Goal: Connect with others: Connect with other users

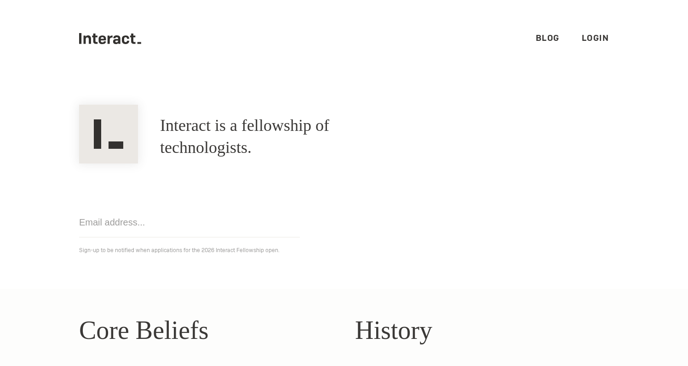
click at [598, 39] on link "Login" at bounding box center [596, 38] width 28 height 11
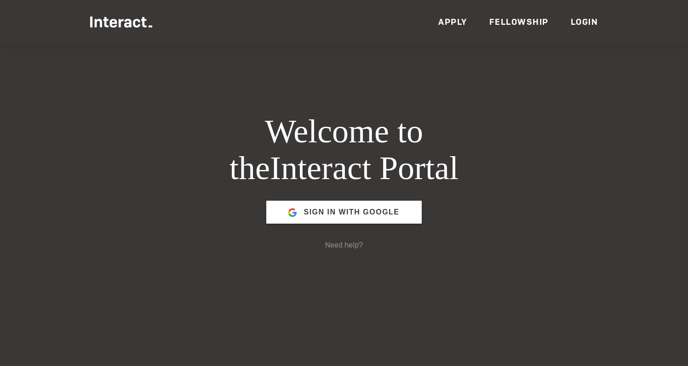
click at [357, 216] on span "Sign in with Google" at bounding box center [351, 212] width 96 height 22
click at [345, 228] on div "Sign in with Google" at bounding box center [343, 212] width 155 height 51
click at [333, 217] on span "Sign in with Google" at bounding box center [351, 212] width 96 height 22
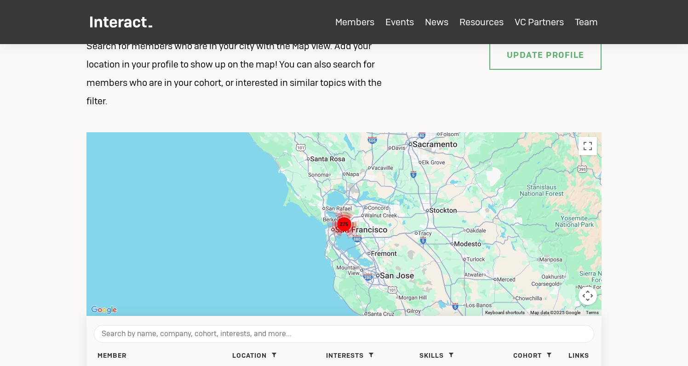
scroll to position [126, 0]
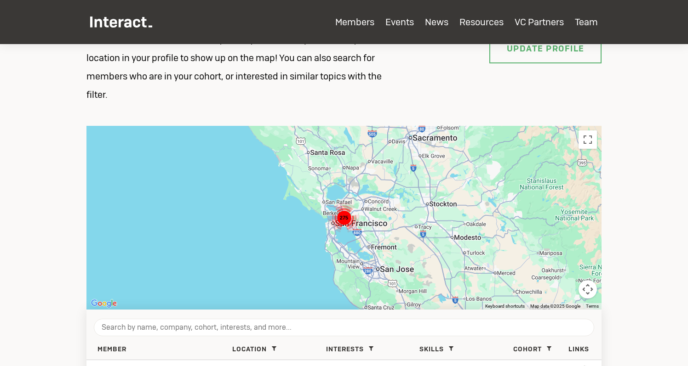
click at [366, 219] on div "275" at bounding box center [343, 218] width 515 height 184
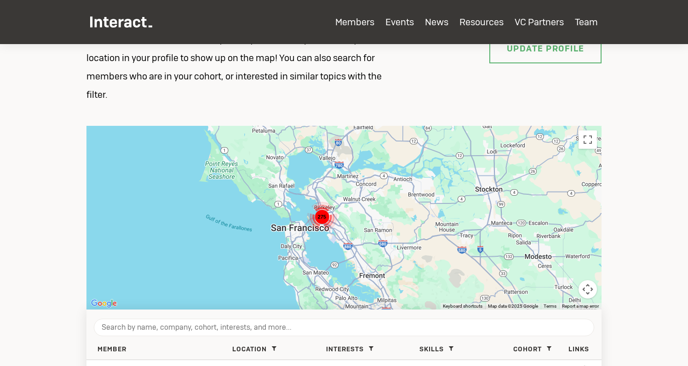
drag, startPoint x: 375, startPoint y: 86, endPoint x: 293, endPoint y: 232, distance: 167.2
click at [293, 232] on div "275" at bounding box center [343, 218] width 515 height 184
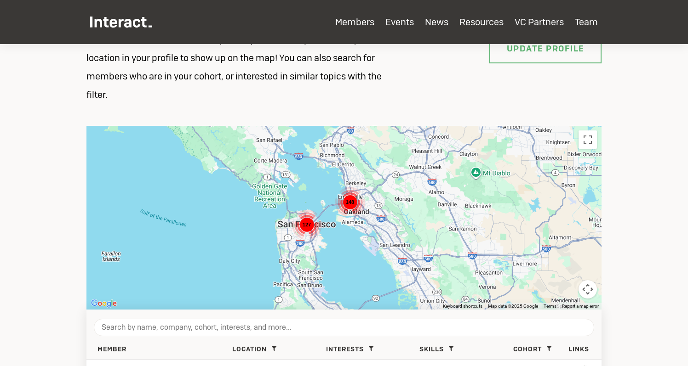
click at [303, 237] on div "127" at bounding box center [307, 225] width 30 height 30
type input "[GEOGRAPHIC_DATA]"
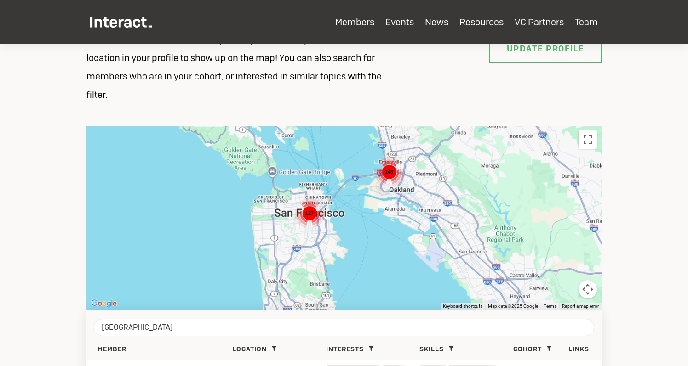
click at [305, 228] on div "148 127" at bounding box center [343, 218] width 515 height 184
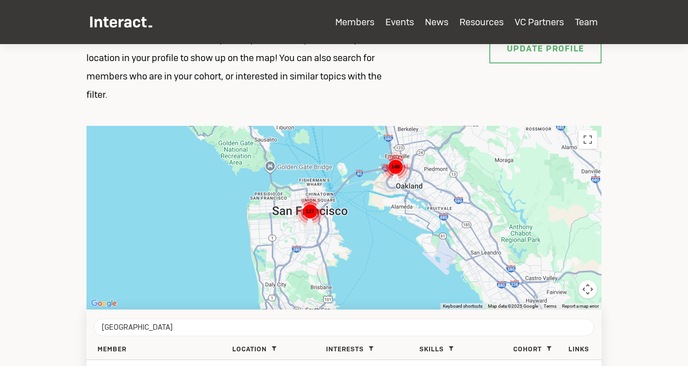
click at [305, 228] on div "148 127" at bounding box center [343, 218] width 515 height 184
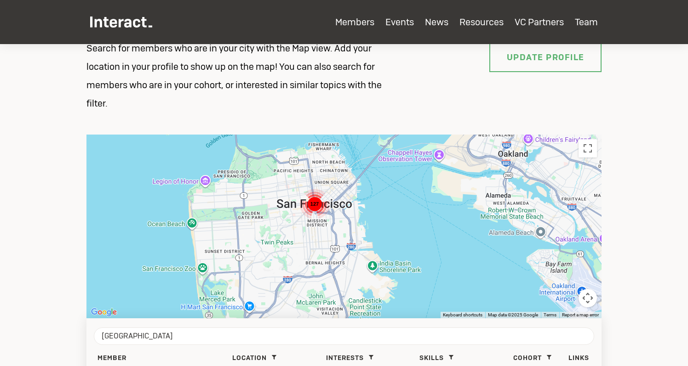
scroll to position [118, 0]
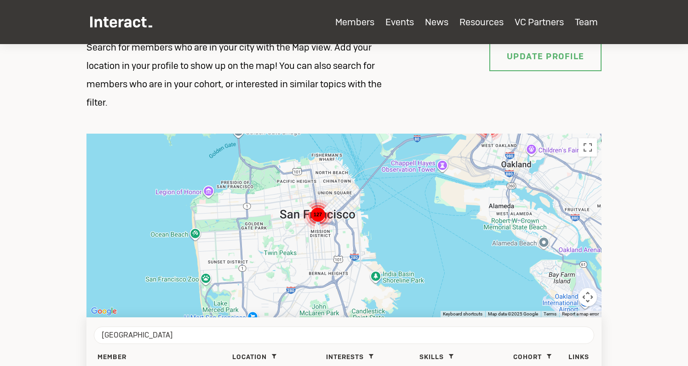
drag, startPoint x: 293, startPoint y: 232, endPoint x: 278, endPoint y: 203, distance: 33.3
click at [278, 203] on div "148 127" at bounding box center [343, 226] width 515 height 184
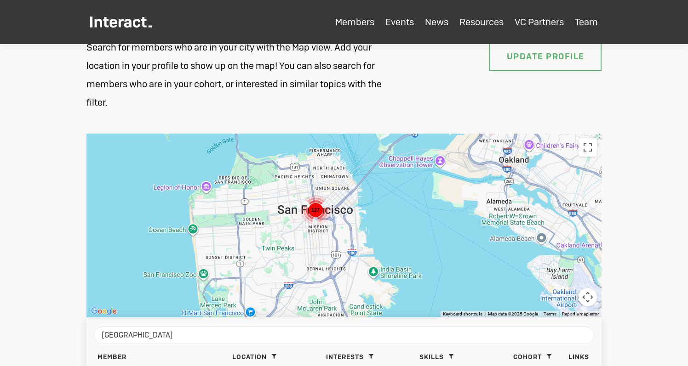
click at [37, 193] on section "Members Search for members who are in your city with the Map view. Add your loc…" at bounding box center [344, 301] width 688 height 751
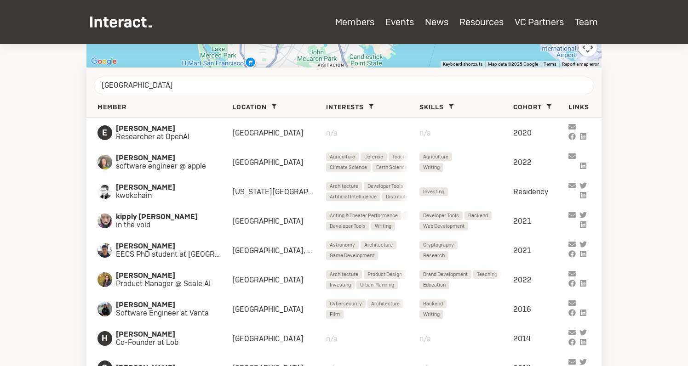
scroll to position [367, 0]
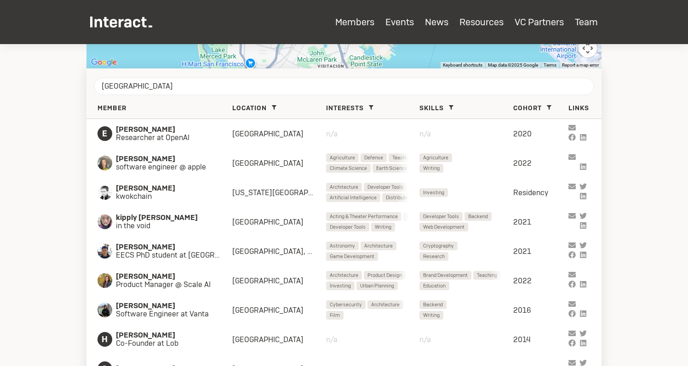
click at [362, 108] on span "Interests" at bounding box center [345, 108] width 38 height 8
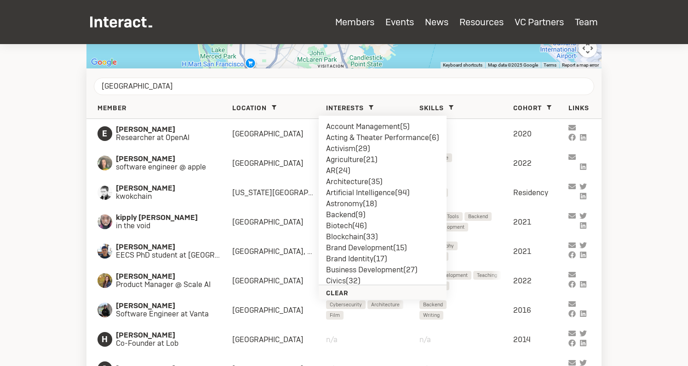
scroll to position [16, 0]
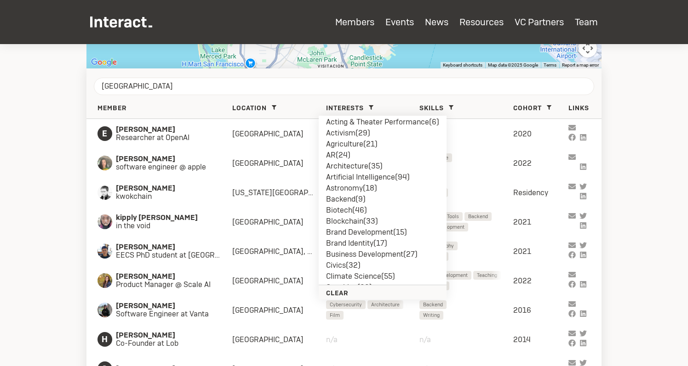
click at [351, 209] on li "Biotech ( 46 )" at bounding box center [382, 210] width 113 height 11
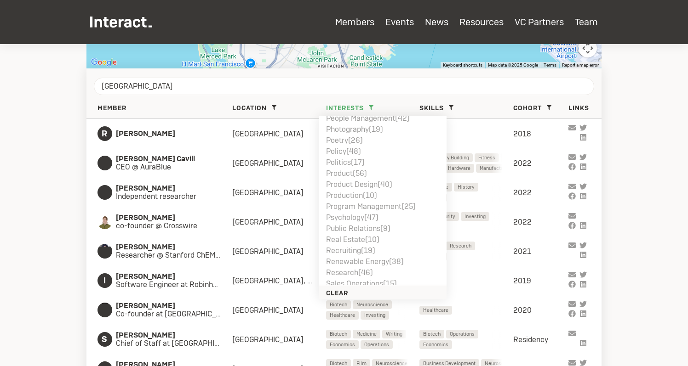
scroll to position [802, 0]
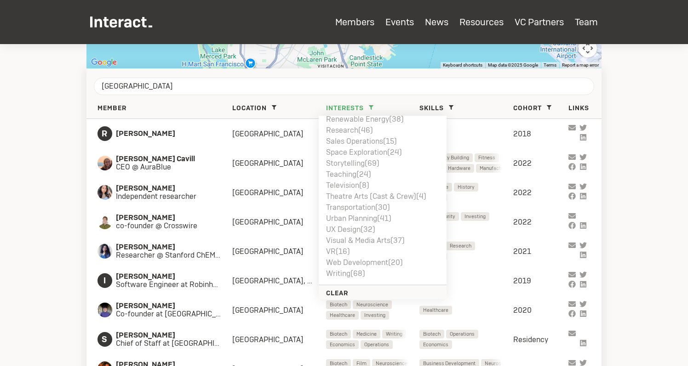
click at [66, 223] on section "Members Search for members who are in your city with the Map view. Add your loc…" at bounding box center [344, 52] width 688 height 751
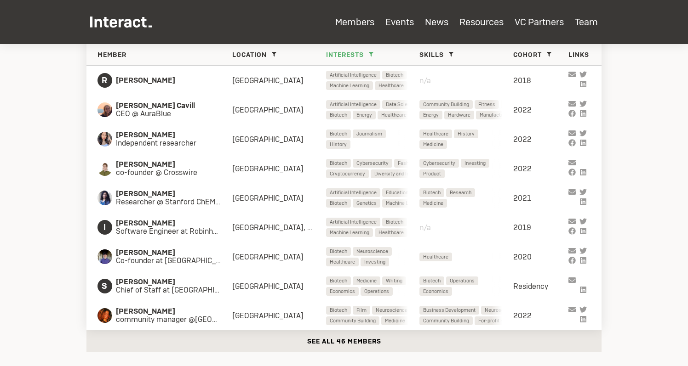
scroll to position [410, 0]
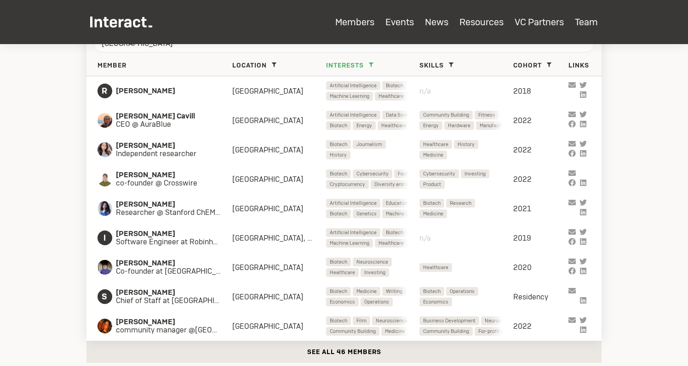
click at [342, 354] on button "See all 46 members" at bounding box center [343, 352] width 515 height 22
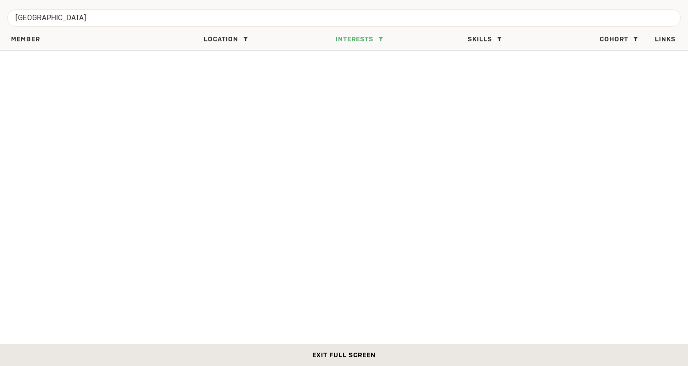
scroll to position [0, 0]
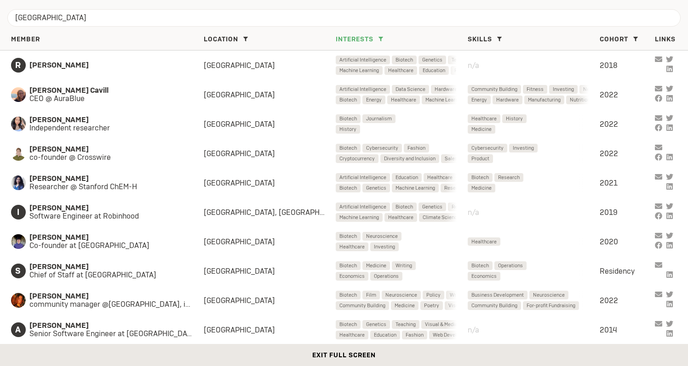
click at [71, 63] on span "[PERSON_NAME]" at bounding box center [107, 65] width 156 height 8
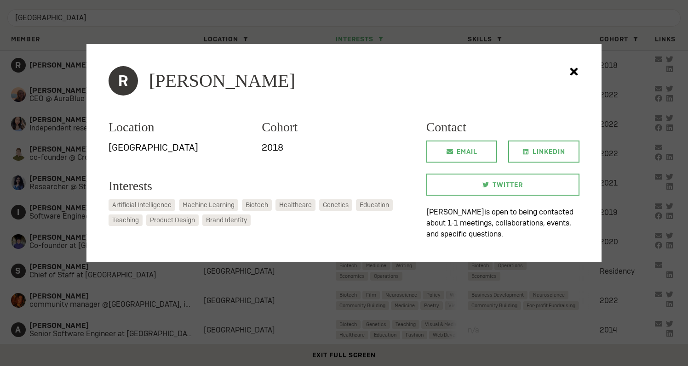
click at [574, 75] on icon at bounding box center [574, 72] width 18 height 18
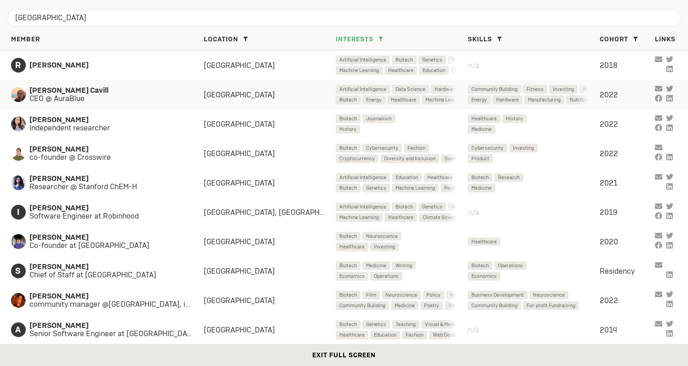
drag, startPoint x: 278, startPoint y: 203, endPoint x: 36, endPoint y: 93, distance: 265.2
click at [36, 93] on span "[PERSON_NAME] Cavill" at bounding box center [107, 90] width 156 height 8
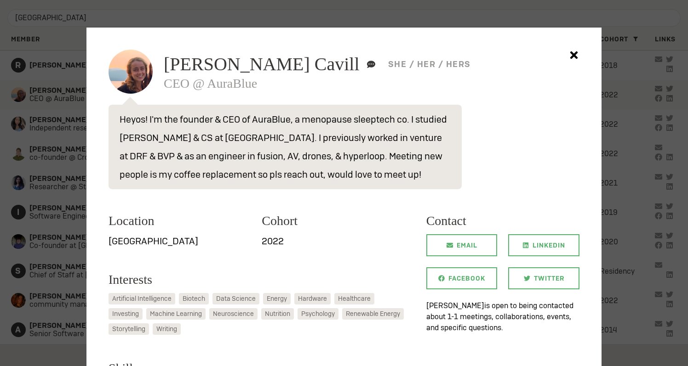
scroll to position [16, 0]
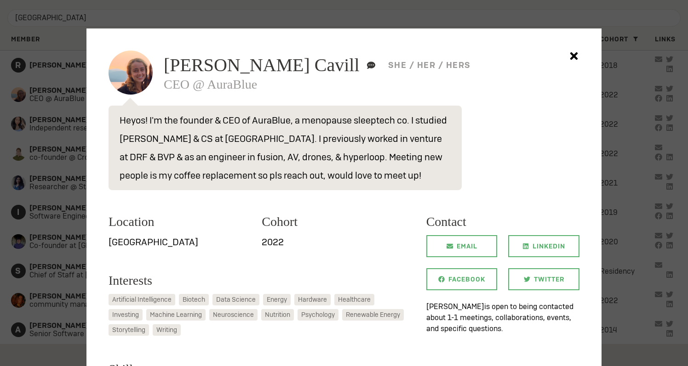
drag, startPoint x: 36, startPoint y: 93, endPoint x: 441, endPoint y: 120, distance: 405.5
click at [441, 120] on p "Heyos! I'm the founder & CEO of AuraBlue, a menopause sleeptech co. I studied […" at bounding box center [285, 148] width 353 height 85
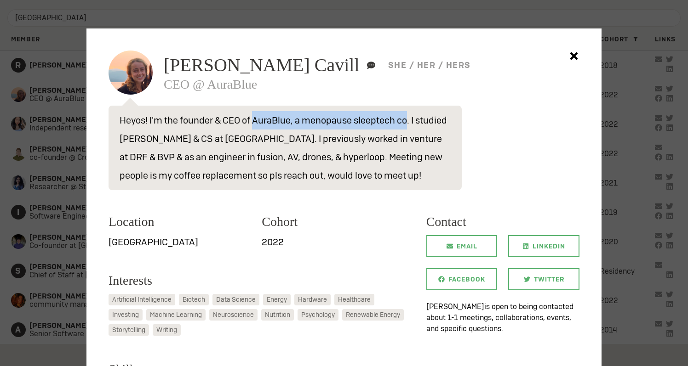
drag, startPoint x: 441, startPoint y: 120, endPoint x: 253, endPoint y: 126, distance: 187.7
click at [253, 126] on p "Heyos! I'm the founder & CEO of AuraBlue, a menopause sleeptech co. I studied […" at bounding box center [285, 148] width 353 height 85
copy p "AuraBlue, a menopause sleeptech co"
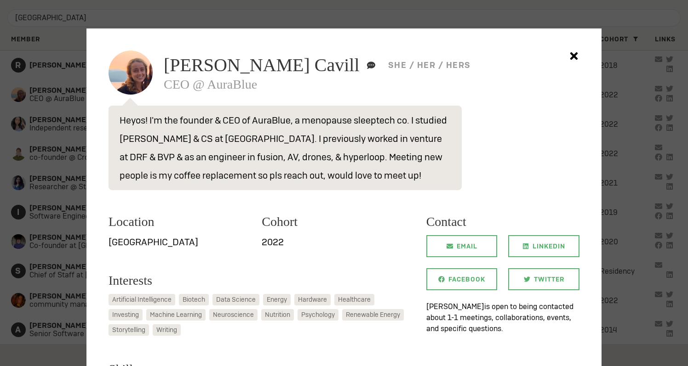
click at [256, 148] on p "Heyos! I'm the founder & CEO of AuraBlue, a menopause sleeptech co. I studied […" at bounding box center [285, 148] width 353 height 85
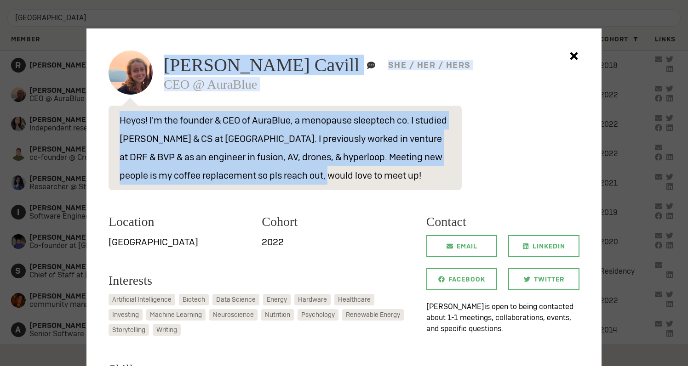
drag, startPoint x: 253, startPoint y: 126, endPoint x: 136, endPoint y: 66, distance: 131.8
click at [136, 66] on div "[PERSON_NAME] Cavill I pronounce my name “ Low-in .” she / her / hers CEO @ Aur…" at bounding box center [344, 293] width 471 height 485
copy div "[PERSON_NAME] Cavill I pronounce my name “ Low-in .” she / her / hers CEO @ Aur…"
click at [280, 184] on p "Heyos! I'm the founder & CEO of AuraBlue, a menopause sleeptech co. I studied […" at bounding box center [285, 148] width 353 height 85
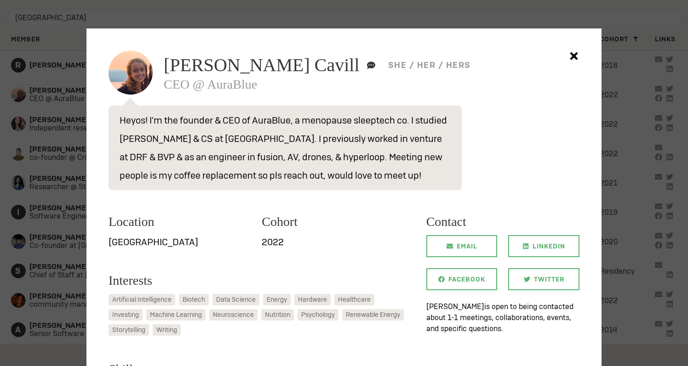
click at [218, 19] on div at bounding box center [344, 183] width 688 height 366
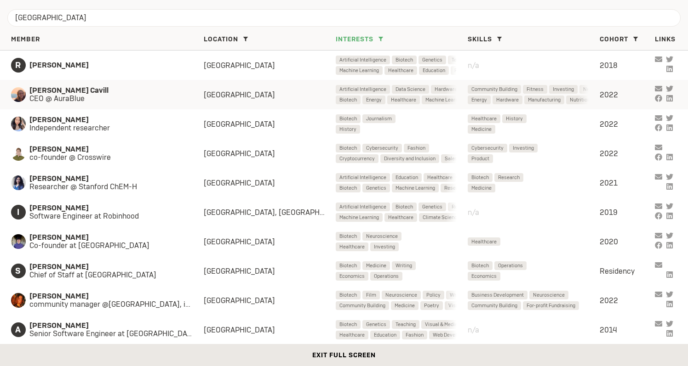
click at [122, 94] on span "[PERSON_NAME] Cavill" at bounding box center [107, 90] width 156 height 8
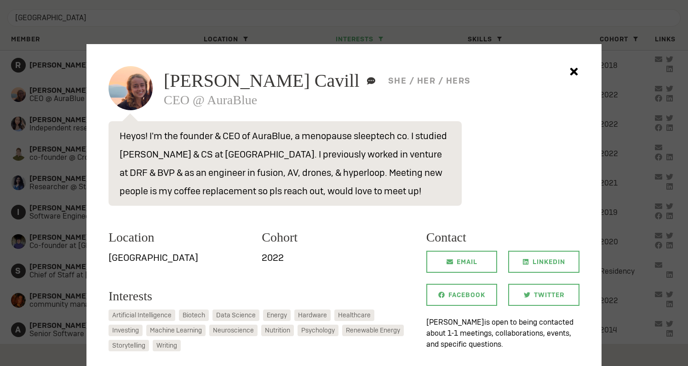
click at [42, 58] on div at bounding box center [344, 183] width 688 height 366
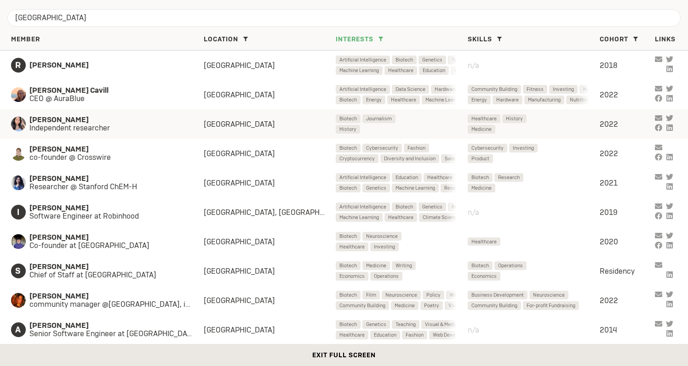
click at [88, 130] on span "Independent researcher" at bounding box center [107, 128] width 156 height 8
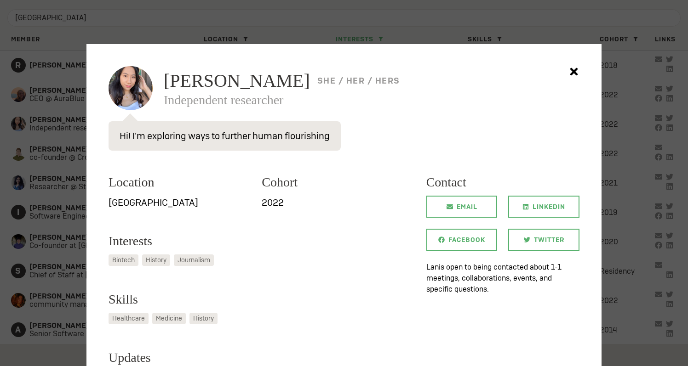
click at [576, 69] on icon at bounding box center [574, 72] width 8 height 8
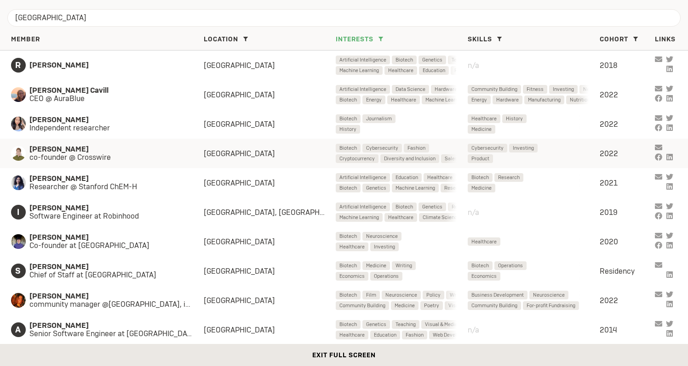
scroll to position [10, 0]
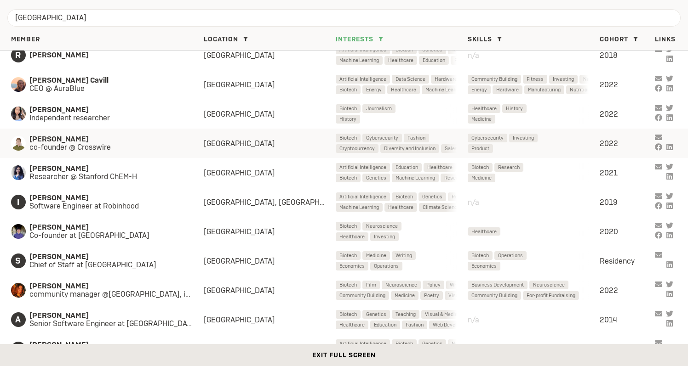
click at [113, 145] on span "co-founder @ Crosswire" at bounding box center [107, 147] width 156 height 8
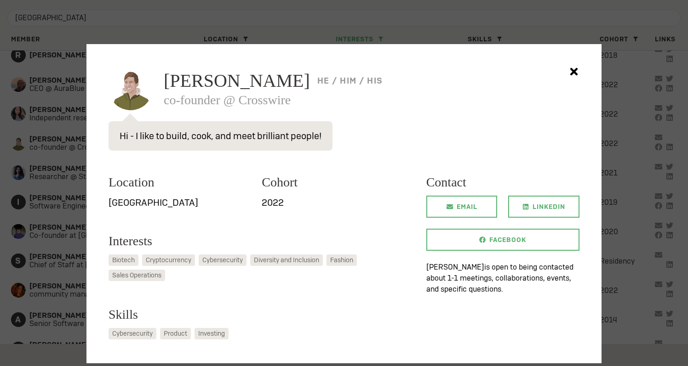
click at [272, 100] on h3 "co-founder @ Crosswire" at bounding box center [372, 100] width 416 height 13
copy h3 "Crosswire"
click at [566, 69] on icon at bounding box center [574, 72] width 18 height 18
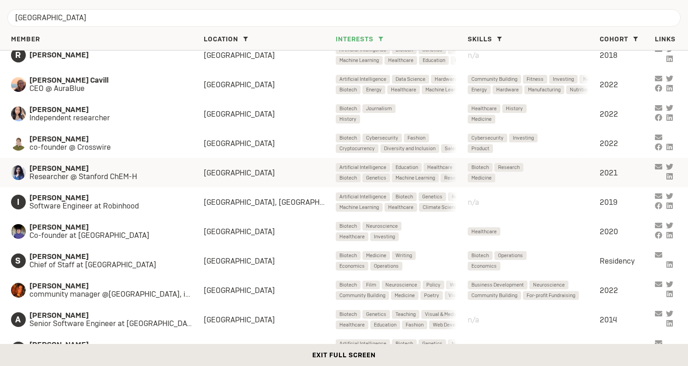
scroll to position [28, 0]
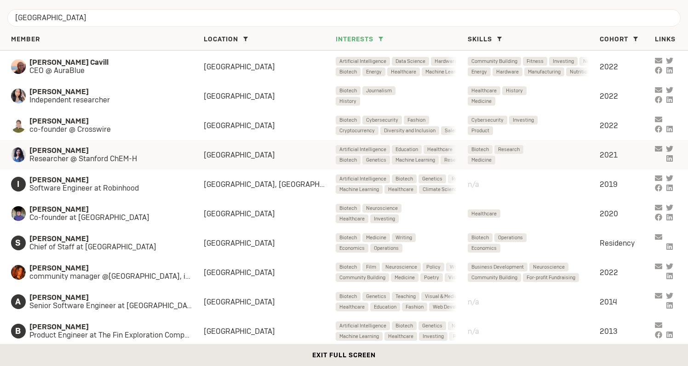
click at [108, 157] on span "Researcher @ Stanford ChEM-H" at bounding box center [107, 159] width 156 height 8
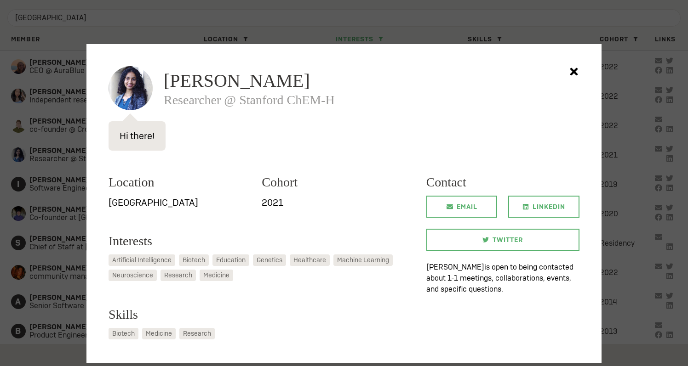
scroll to position [13, 0]
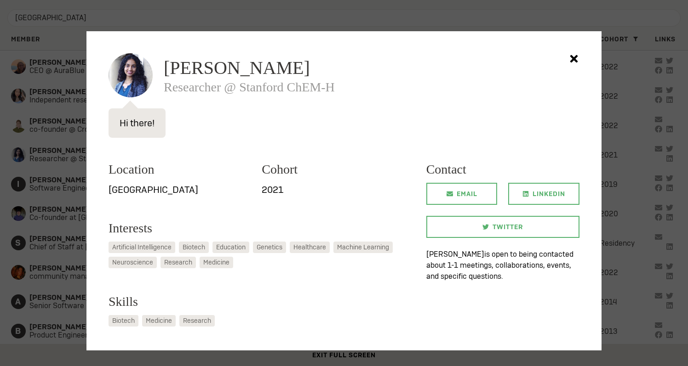
drag, startPoint x: 171, startPoint y: 68, endPoint x: 360, endPoint y: 74, distance: 189.1
click at [360, 74] on h2 "[PERSON_NAME]" at bounding box center [372, 65] width 416 height 24
copy span "[PERSON_NAME]"
click at [572, 57] on icon at bounding box center [574, 59] width 8 height 8
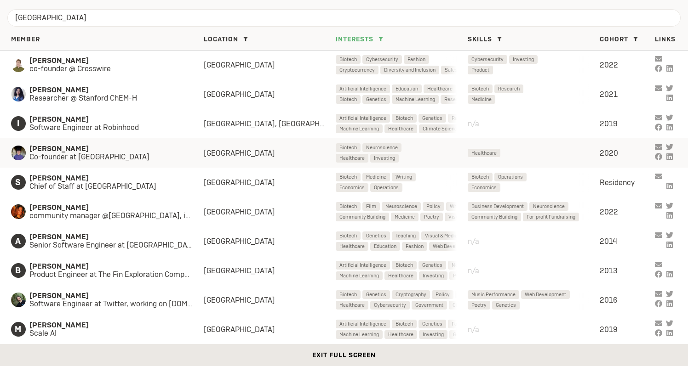
scroll to position [94, 0]
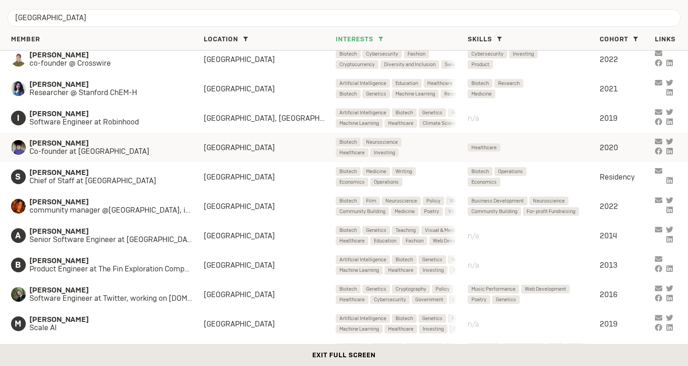
click at [95, 144] on span "[PERSON_NAME]" at bounding box center [107, 143] width 156 height 8
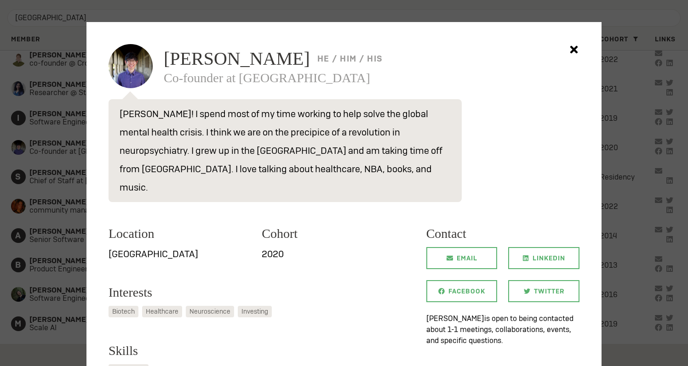
scroll to position [18, 0]
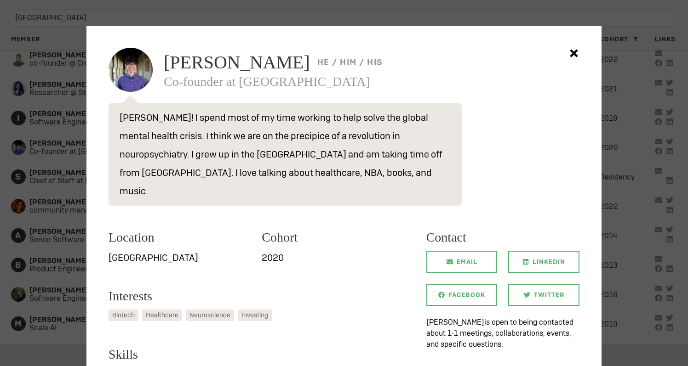
click at [259, 66] on span "[PERSON_NAME]" at bounding box center [237, 62] width 146 height 18
drag, startPoint x: 262, startPoint y: 66, endPoint x: 166, endPoint y: 64, distance: 96.1
click at [166, 64] on span "[PERSON_NAME]" at bounding box center [237, 62] width 146 height 18
copy span "[PERSON_NAME]"
click at [574, 57] on icon at bounding box center [574, 53] width 18 height 18
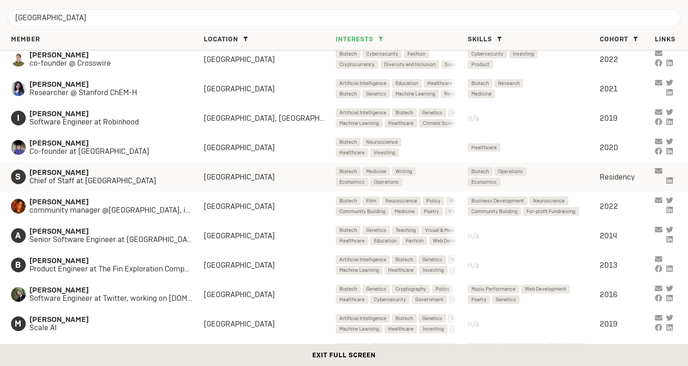
click at [109, 177] on span "Chief of Staff at [GEOGRAPHIC_DATA]" at bounding box center [107, 181] width 156 height 8
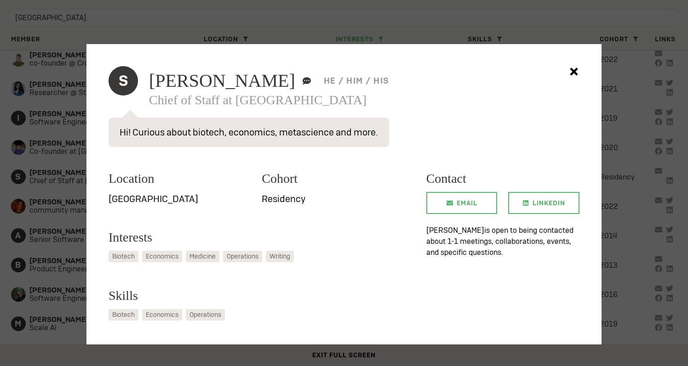
click at [572, 74] on icon at bounding box center [574, 72] width 8 height 8
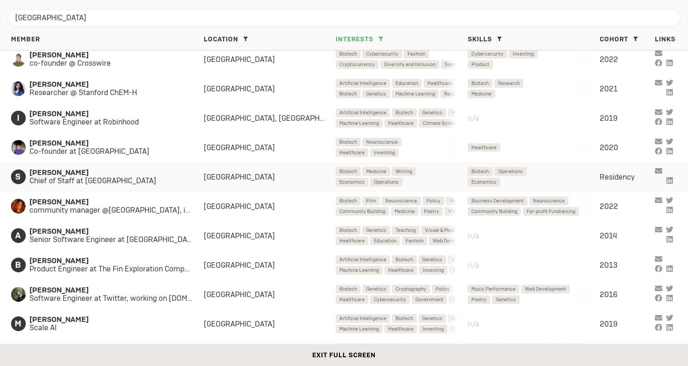
scroll to position [103, 0]
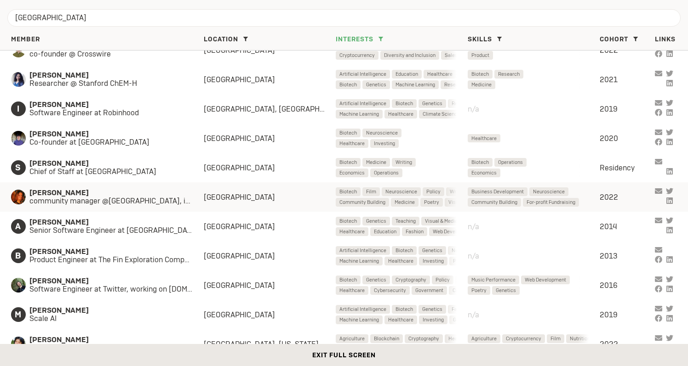
click at [95, 197] on span "community manager @[GEOGRAPHIC_DATA], independent startup consultant" at bounding box center [116, 201] width 174 height 8
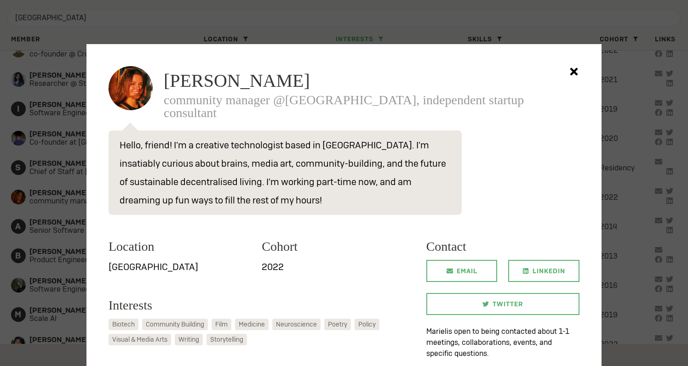
click at [575, 71] on icon at bounding box center [574, 72] width 8 height 8
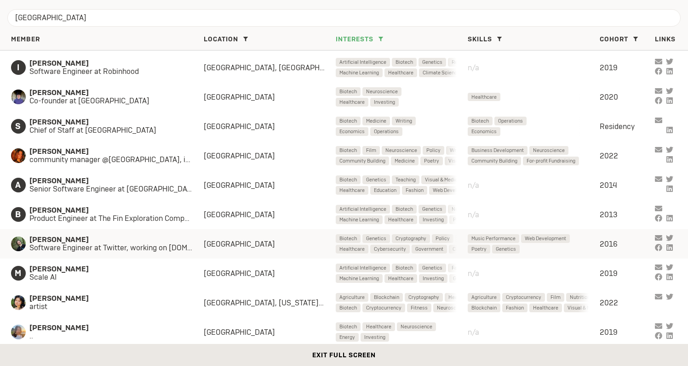
scroll to position [158, 0]
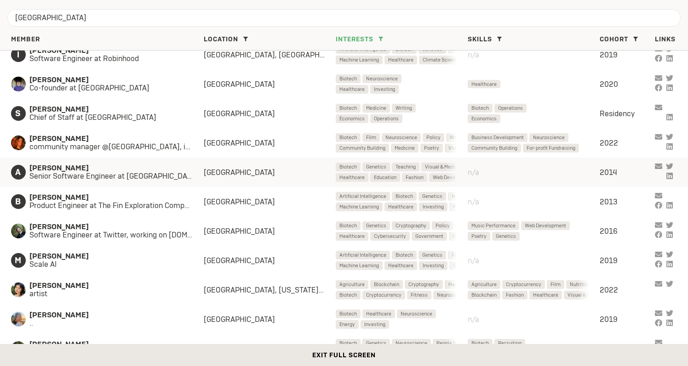
click at [131, 168] on span "[PERSON_NAME]" at bounding box center [116, 168] width 174 height 8
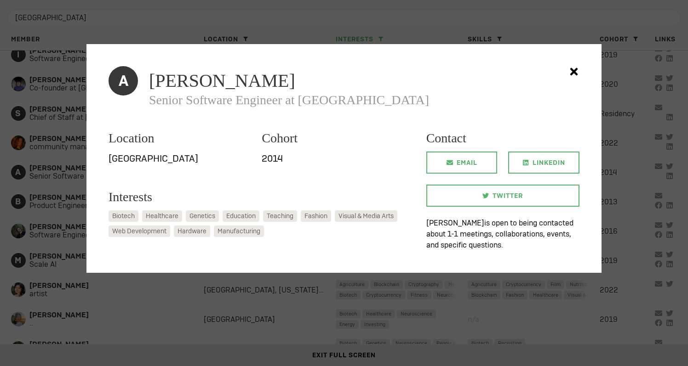
click at [573, 72] on icon at bounding box center [574, 72] width 8 height 8
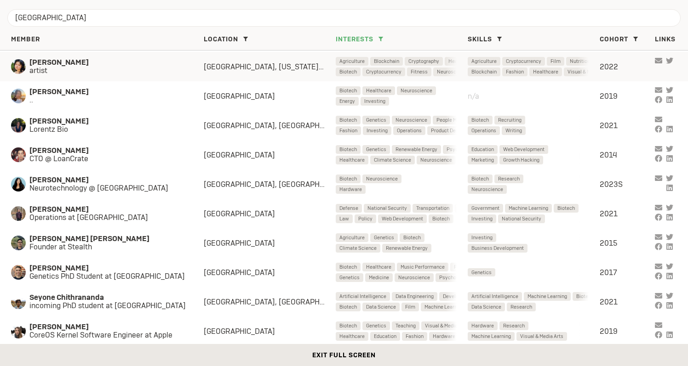
scroll to position [397, 0]
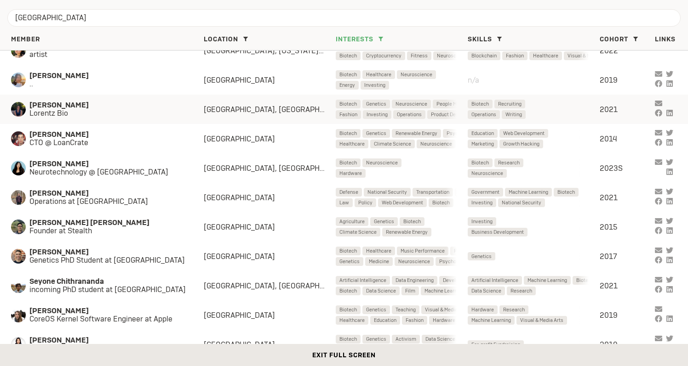
click at [99, 107] on span "[PERSON_NAME]" at bounding box center [107, 105] width 156 height 8
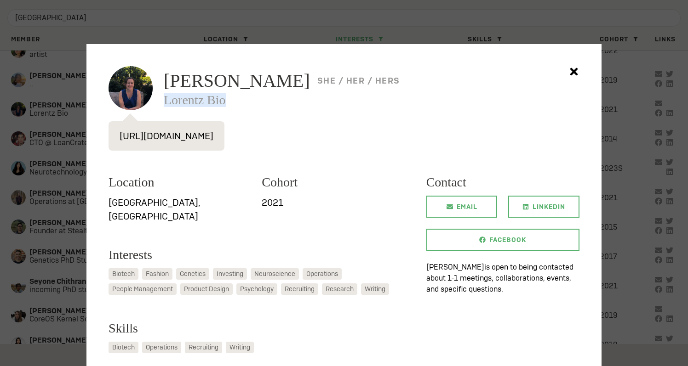
drag, startPoint x: 241, startPoint y: 102, endPoint x: 163, endPoint y: 102, distance: 78.2
click at [163, 102] on div "[PERSON_NAME] she / her / hers Lorentz Bio" at bounding box center [344, 88] width 471 height 44
copy h3 "Lorentz Bio"
click at [27, 146] on div at bounding box center [344, 183] width 688 height 366
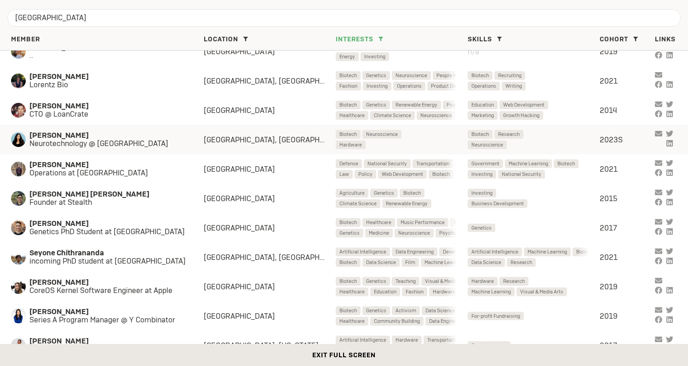
scroll to position [426, 0]
click at [113, 137] on span "[PERSON_NAME]" at bounding box center [107, 135] width 156 height 8
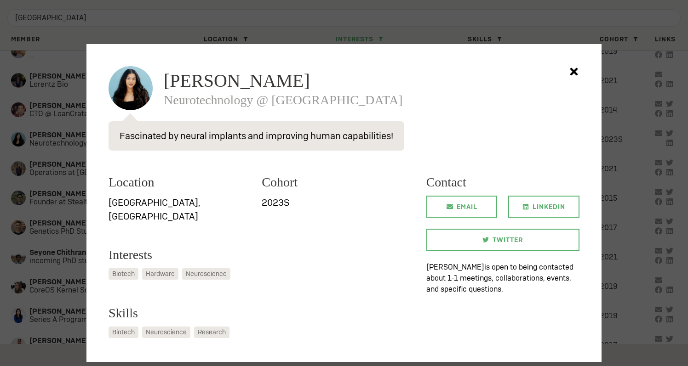
scroll to position [17, 0]
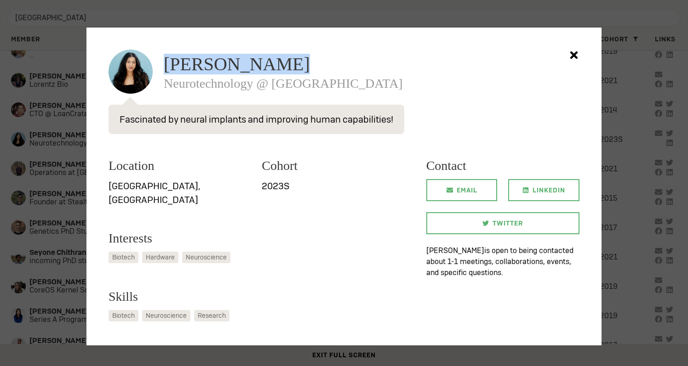
drag, startPoint x: 161, startPoint y: 64, endPoint x: 304, endPoint y: 64, distance: 143.0
click at [304, 64] on div "[PERSON_NAME] Neurotechnology @ [GEOGRAPHIC_DATA]" at bounding box center [344, 72] width 471 height 44
copy span "[PERSON_NAME]"
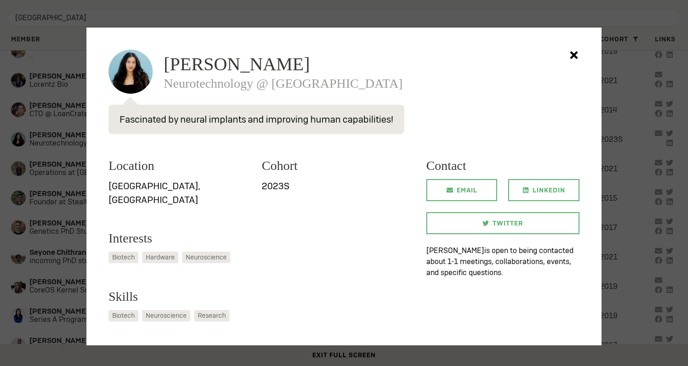
click at [53, 150] on div at bounding box center [344, 183] width 688 height 366
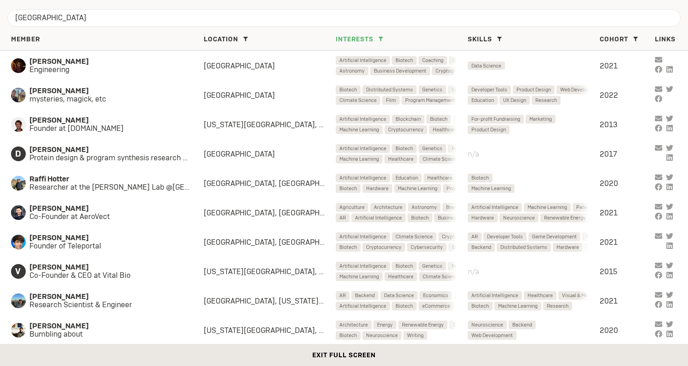
scroll to position [913, 0]
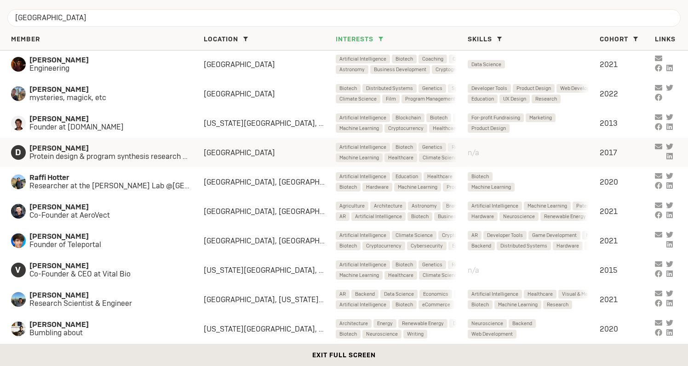
click at [129, 159] on span "Protein design & program synthesis research @ Google" at bounding box center [116, 157] width 174 height 8
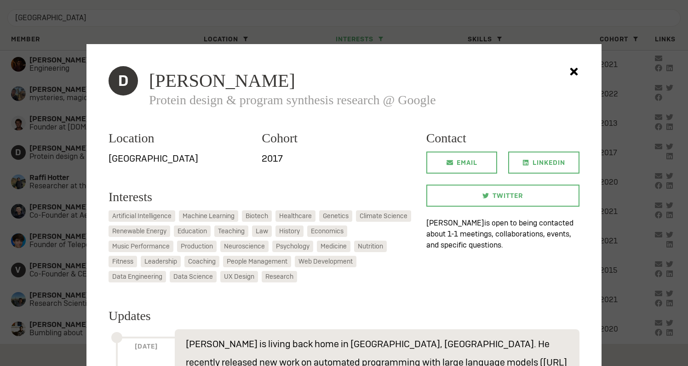
click at [357, 32] on div at bounding box center [344, 183] width 688 height 366
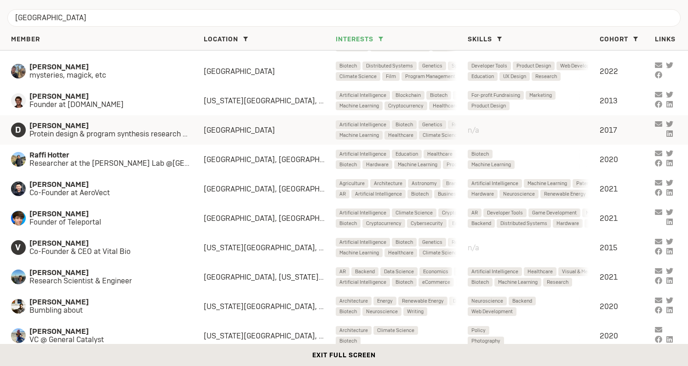
scroll to position [938, 0]
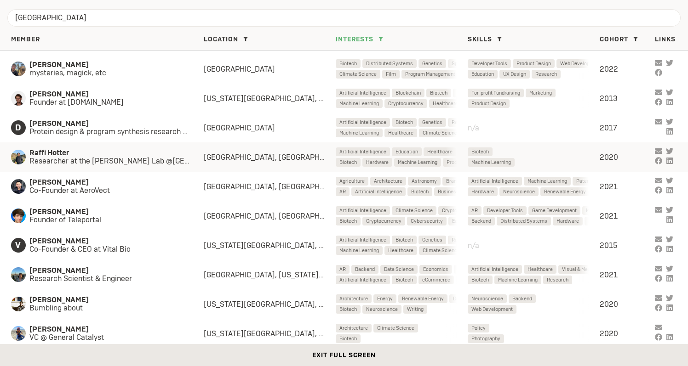
click at [158, 159] on span "Researcher at the [PERSON_NAME] Lab @[GEOGRAPHIC_DATA]" at bounding box center [116, 161] width 174 height 8
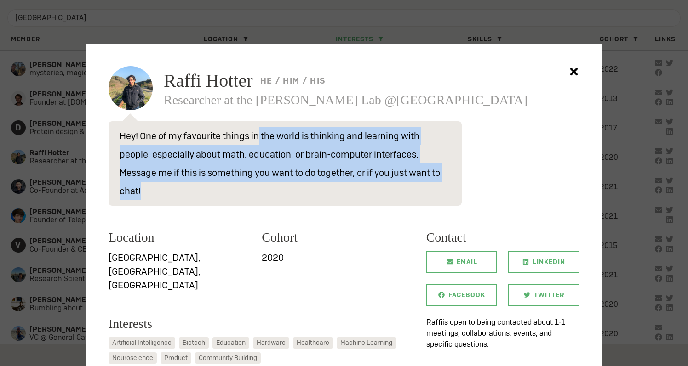
drag, startPoint x: 257, startPoint y: 128, endPoint x: 282, endPoint y: 192, distance: 68.6
click at [282, 192] on p "Hey! One of my favourite things in the world is thinking and learning with peop…" at bounding box center [285, 163] width 353 height 85
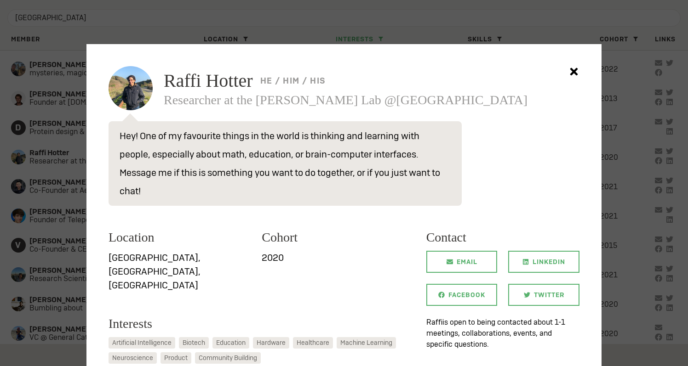
click at [249, 33] on div at bounding box center [344, 183] width 688 height 366
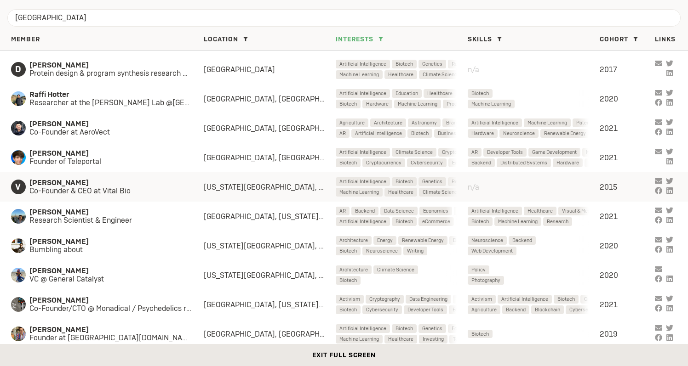
scroll to position [1001, 0]
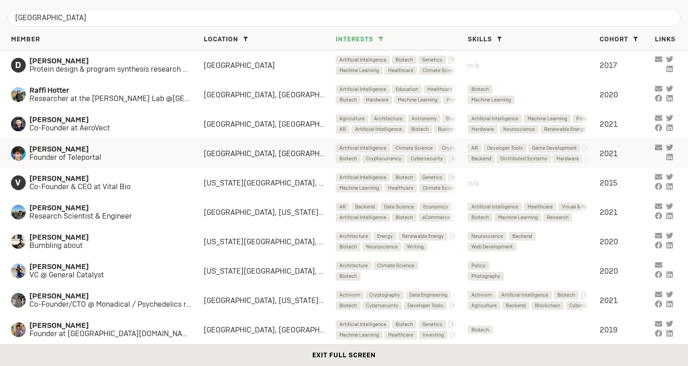
click at [106, 165] on div "[PERSON_NAME] Founder of Teleportal [GEOGRAPHIC_DATA], SF Bay Area Artificial I…" at bounding box center [344, 153] width 688 height 29
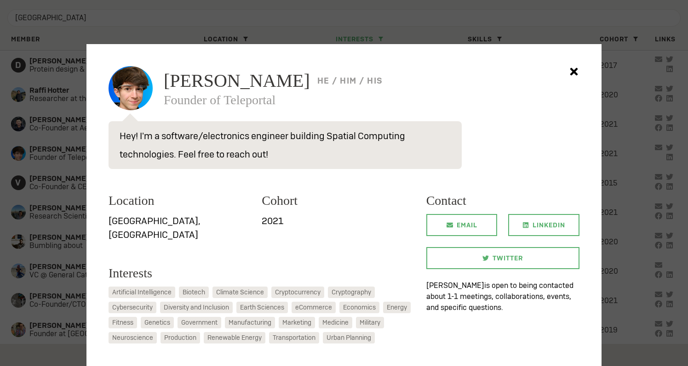
click at [239, 32] on div at bounding box center [344, 183] width 688 height 366
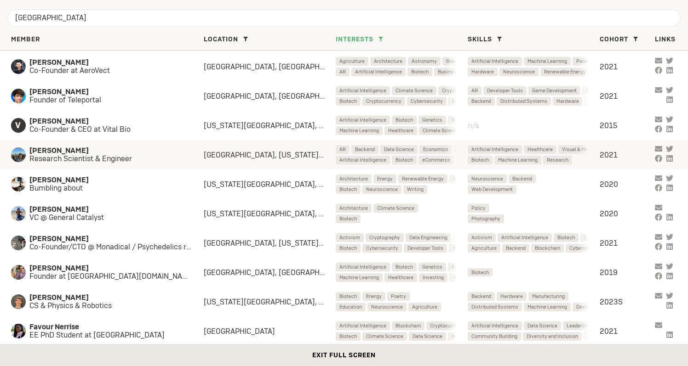
scroll to position [1059, 0]
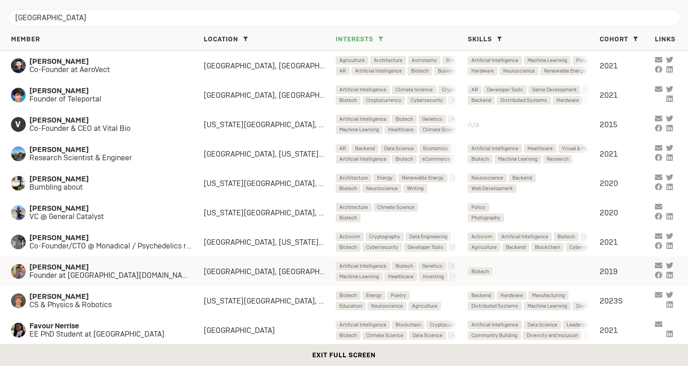
click at [137, 270] on span "[PERSON_NAME]" at bounding box center [116, 267] width 174 height 8
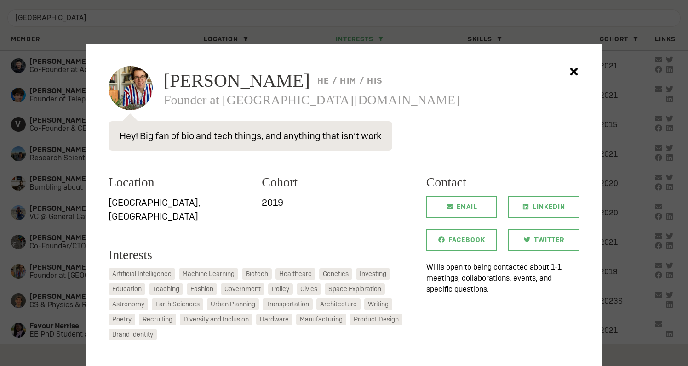
click at [62, 263] on div at bounding box center [344, 183] width 688 height 366
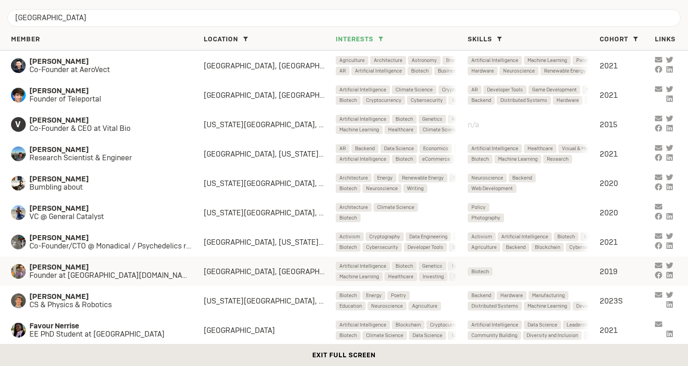
click at [108, 262] on div "[PERSON_NAME] Founder at [GEOGRAPHIC_DATA][DOMAIN_NAME] [GEOGRAPHIC_DATA], SF B…" at bounding box center [344, 271] width 688 height 29
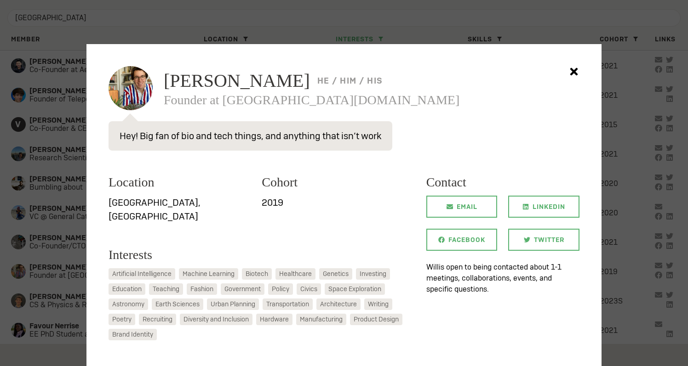
click at [577, 74] on icon at bounding box center [574, 72] width 18 height 18
